Goal: Task Accomplishment & Management: Complete application form

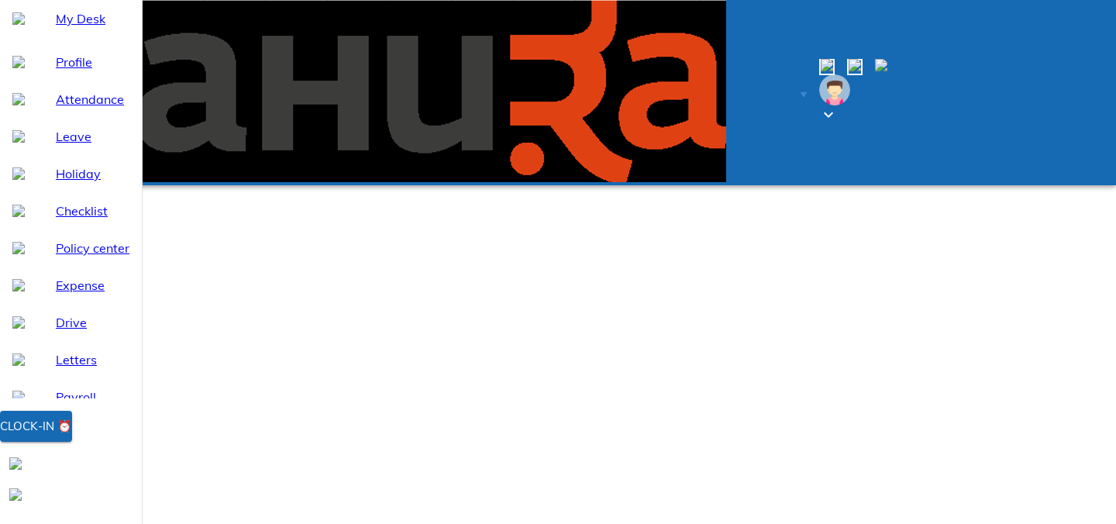
select select "9"
click at [72, 442] on button "Clock-in ⏰" at bounding box center [36, 426] width 72 height 31
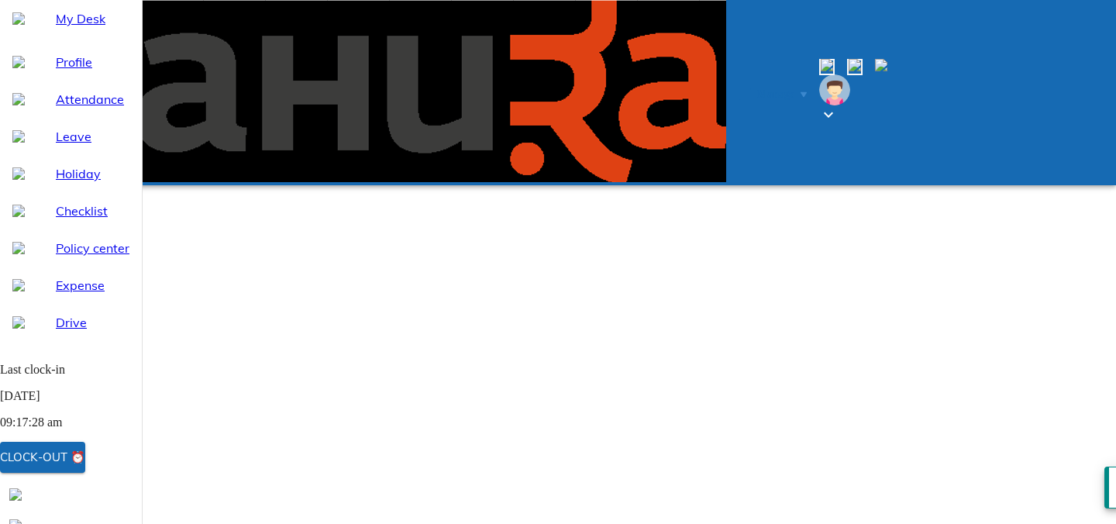
type input "[DATE]"
type input "25"
type input "9"
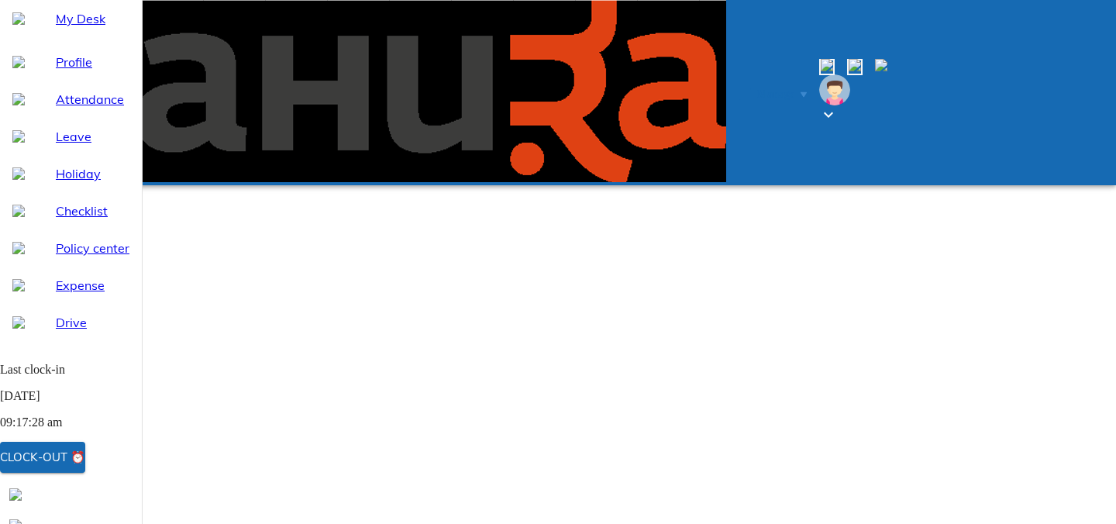
type input "2025"
type textarea "x"
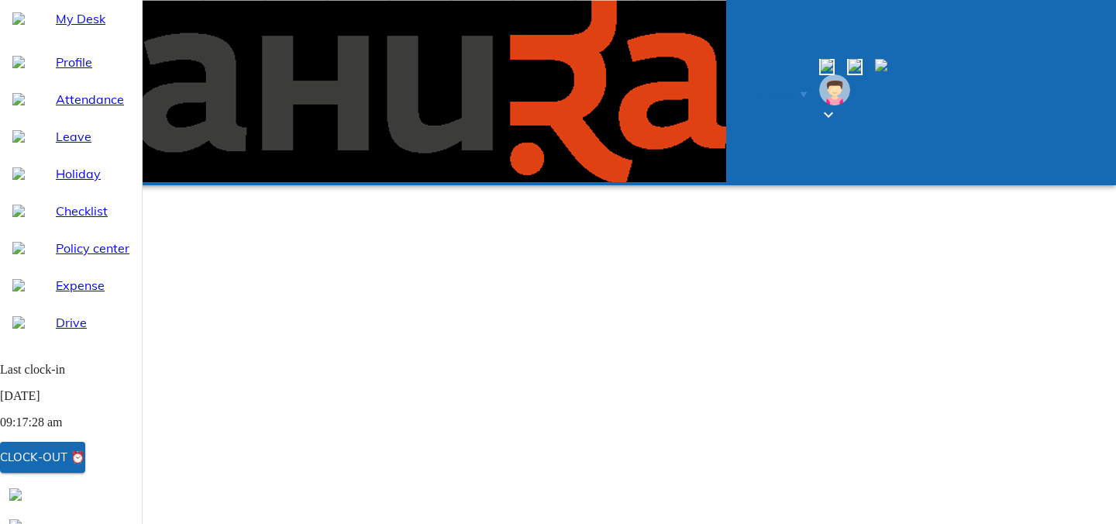
type textarea "w"
type textarea "x"
type textarea "wf"
type textarea "x"
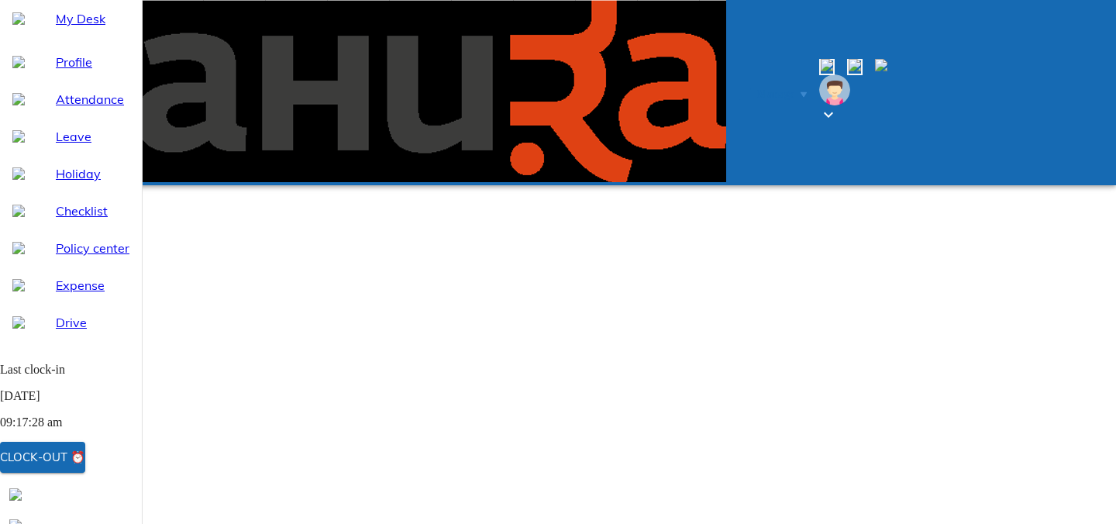
type textarea "wfh"
type textarea "x"
type textarea "wfh"
type textarea "x"
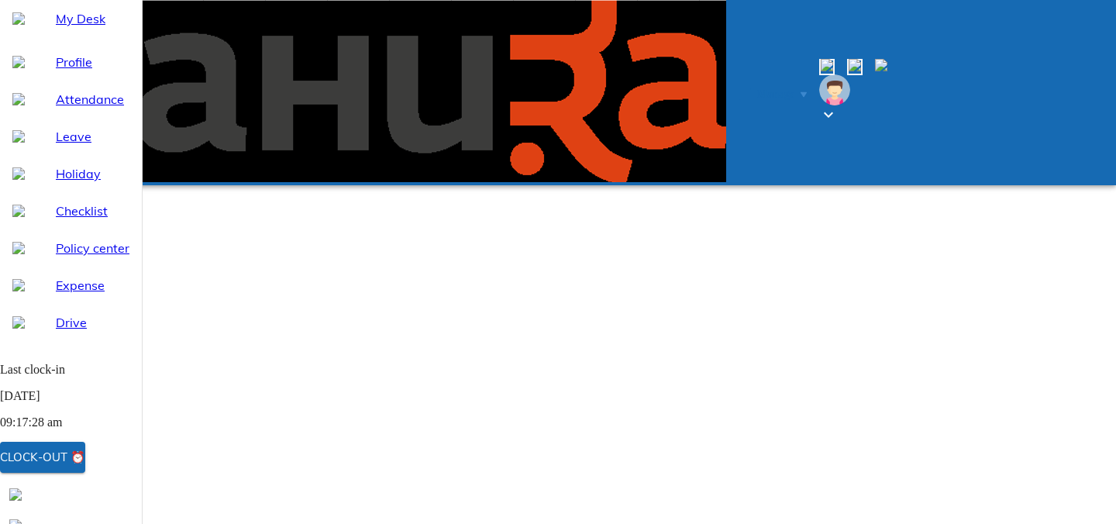
scroll to position [0, 0]
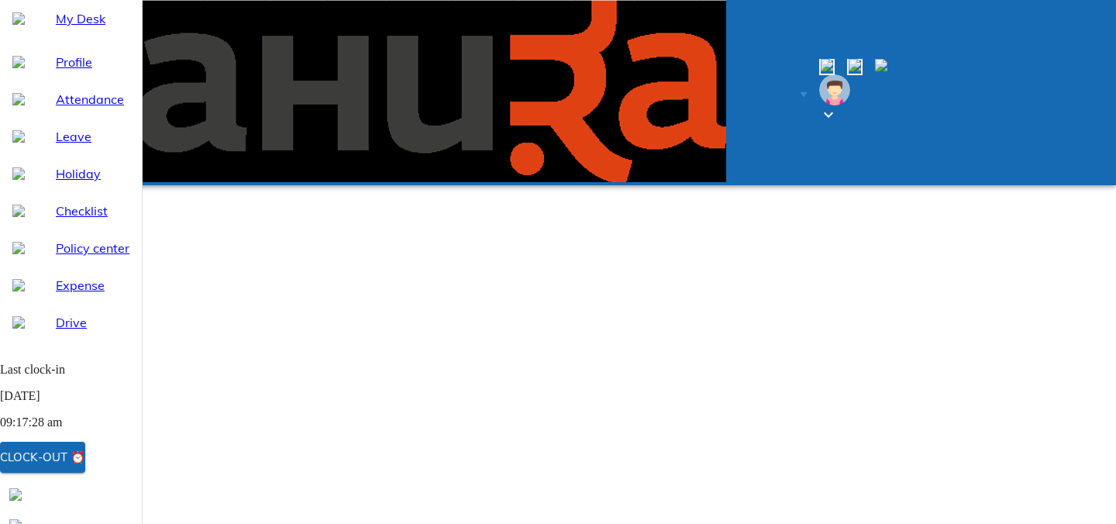
type input "[DATE]"
type input "26"
type input "9"
type input "2025"
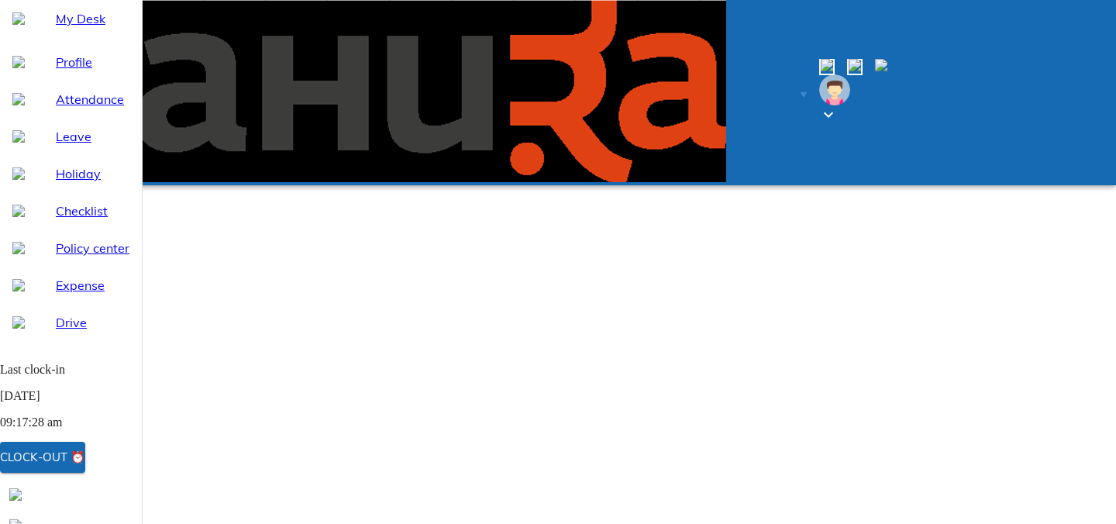
type textarea "x"
type textarea "w"
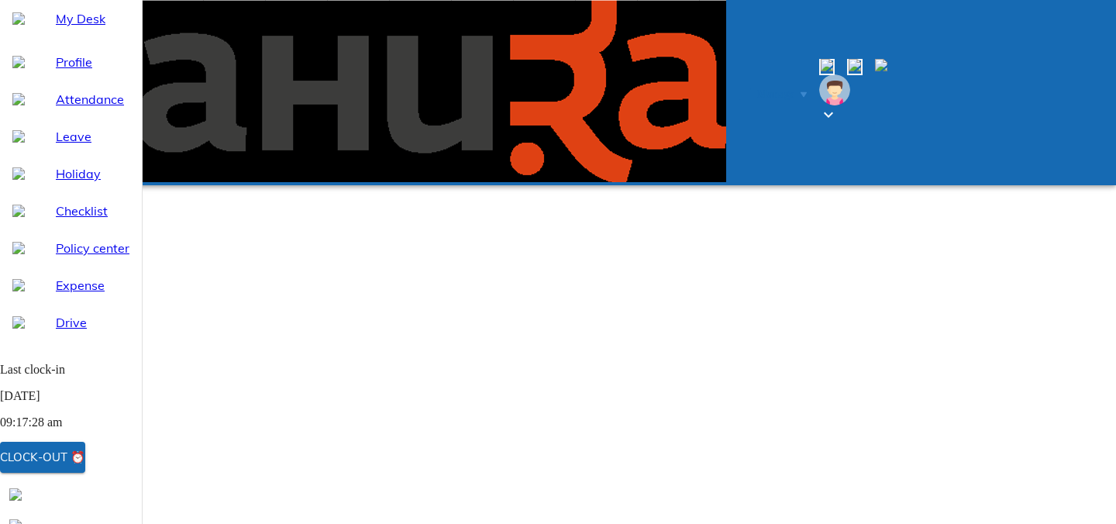
type textarea "x"
type textarea "wf"
type textarea "x"
type textarea "wfh"
type textarea "x"
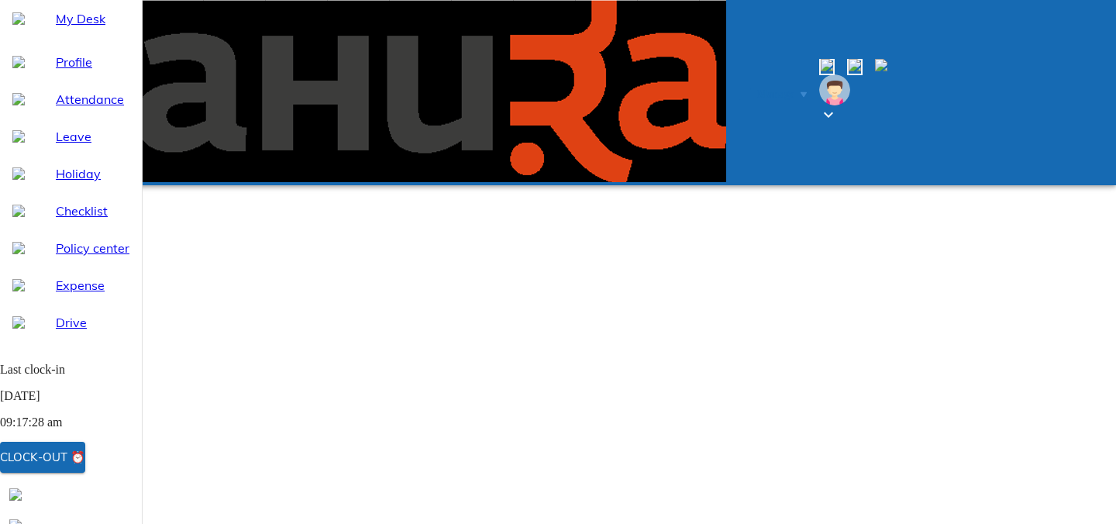
type textarea "wfh"
type textarea "x"
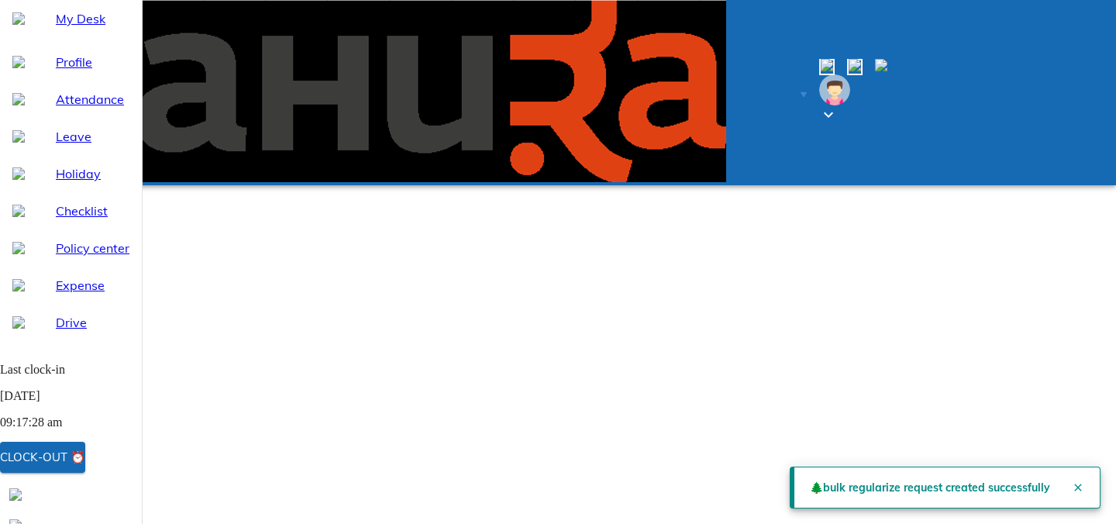
click at [58, 28] on span "My Desk" at bounding box center [93, 18] width 74 height 19
click at [33, 25] on div at bounding box center [33, 18] width 43 height 12
click at [1074, 484] on icon "Close" at bounding box center [1078, 487] width 12 height 12
